Goal: Task Accomplishment & Management: Use online tool/utility

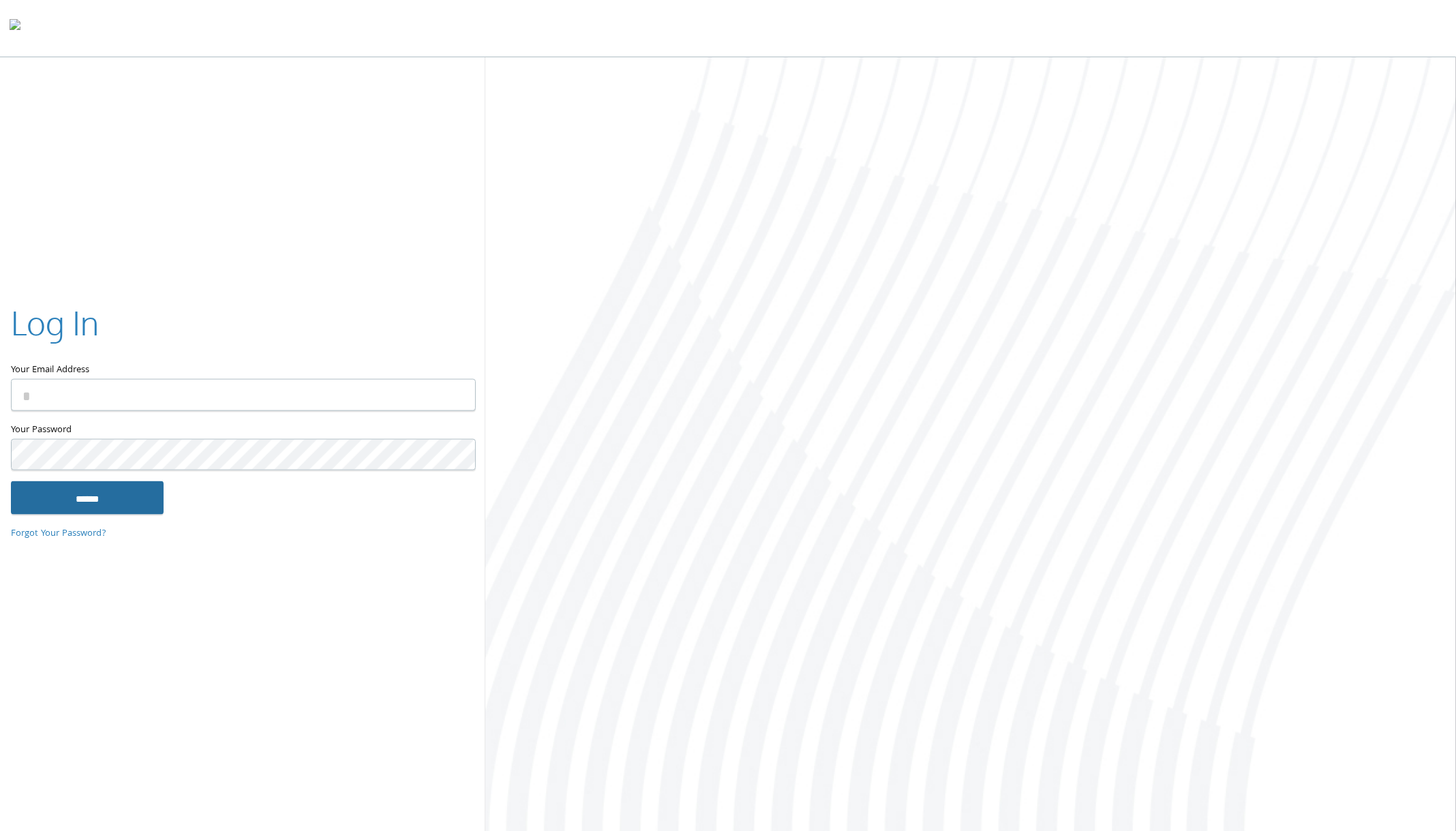
type input "**********"
click at [122, 488] on input "******" at bounding box center [87, 498] width 153 height 33
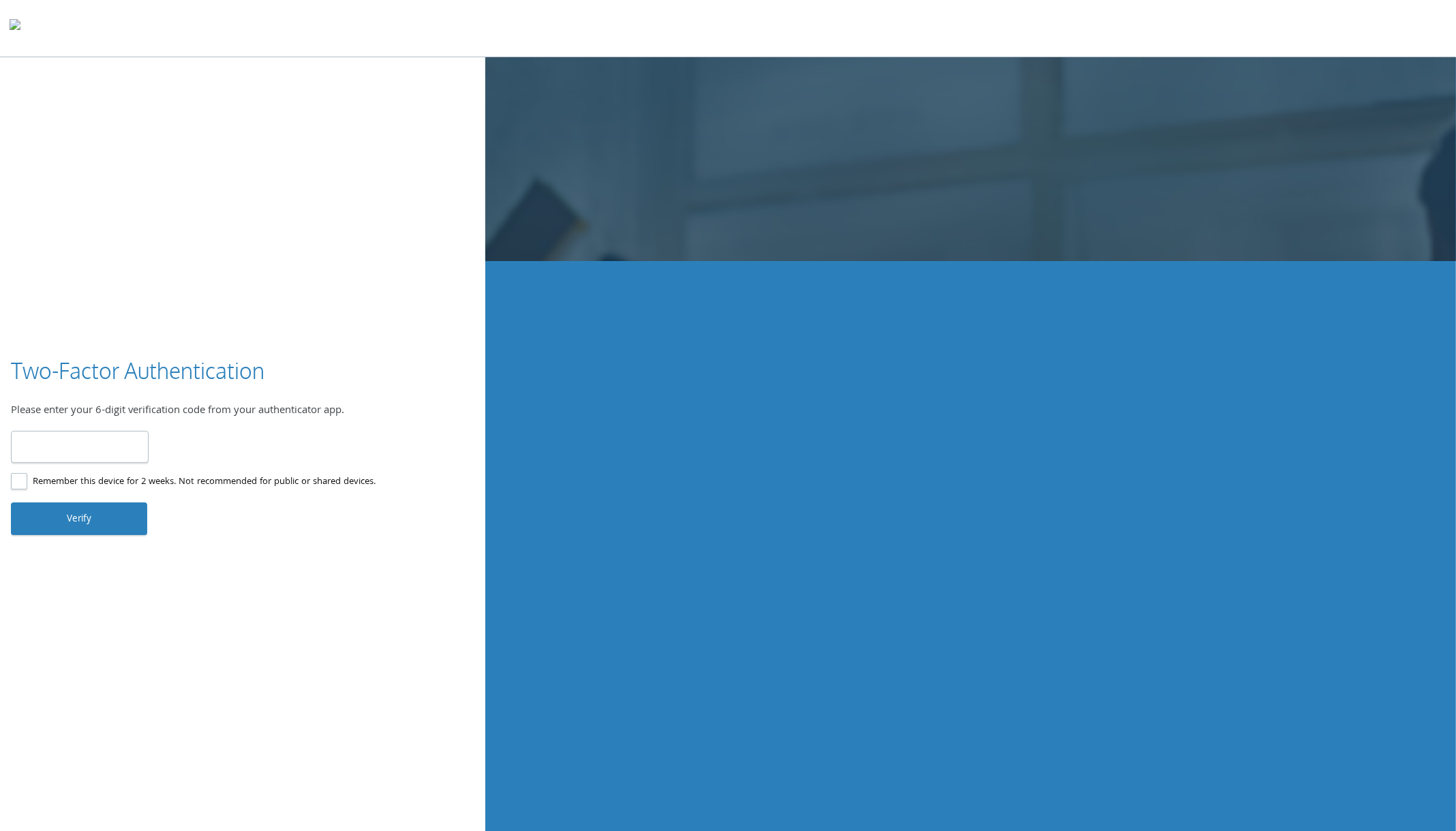
type input "******"
